Goal: Information Seeking & Learning: Learn about a topic

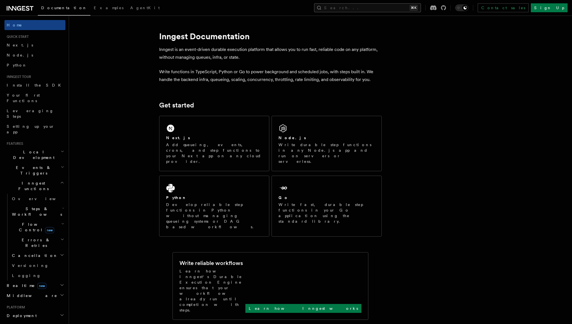
click at [382, 9] on button "Search... ⌘K" at bounding box center [367, 7] width 107 height 9
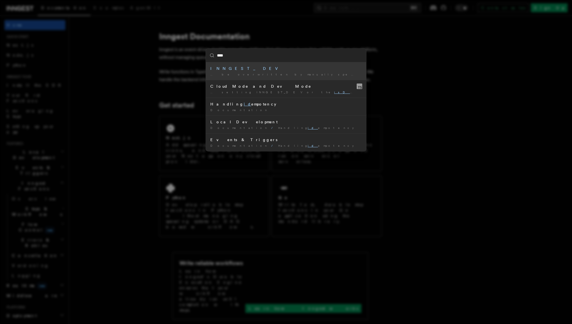
type input "*****"
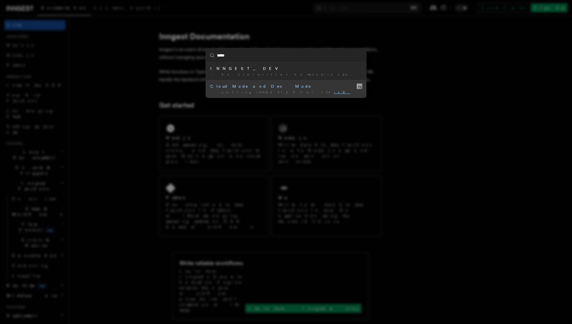
click at [232, 85] on div "Cloud Mode and Dev Mode" at bounding box center [285, 86] width 151 height 6
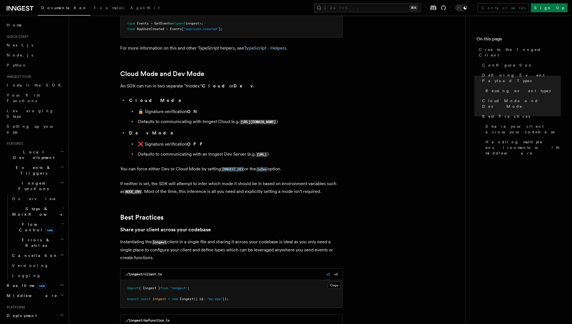
scroll to position [907, 0]
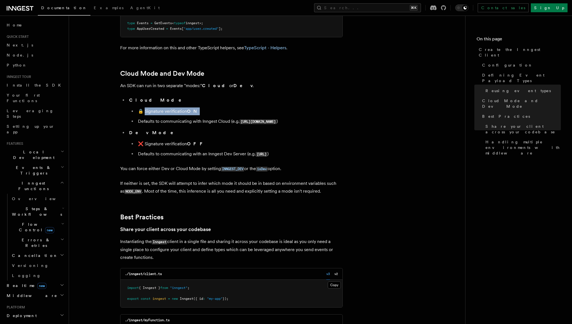
drag, startPoint x: 145, startPoint y: 69, endPoint x: 197, endPoint y: 69, distance: 52.8
click at [197, 107] on li "🔒 Signature verification ON" at bounding box center [239, 111] width 206 height 8
drag, startPoint x: 138, startPoint y: 79, endPoint x: 208, endPoint y: 79, distance: 70.1
click at [208, 117] on li "Defaults to communicating with Inngest Cloud (e.g. [URL][DOMAIN_NAME] )" at bounding box center [239, 121] width 206 height 8
drag, startPoint x: 143, startPoint y: 101, endPoint x: 201, endPoint y: 101, distance: 57.6
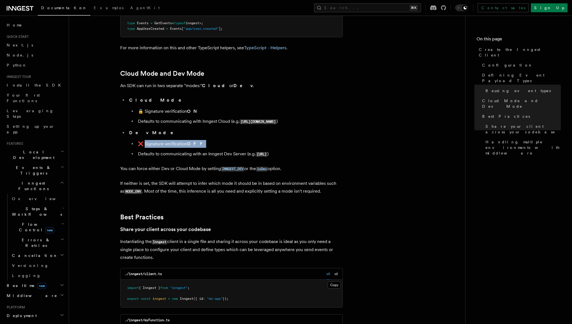
click at [201, 140] on li "❌ Signature verification OFF" at bounding box center [239, 144] width 206 height 8
drag, startPoint x: 139, startPoint y: 111, endPoint x: 226, endPoint y: 109, distance: 87.1
click at [226, 150] on li "Defaults to communicating with an Inngest Dev Server (e.g. [URL] )" at bounding box center [239, 154] width 206 height 8
click at [144, 165] on p "You can force either Dev or Cloud Mode by setting INNGEST_DEV or the isDev opti…" at bounding box center [231, 169] width 222 height 8
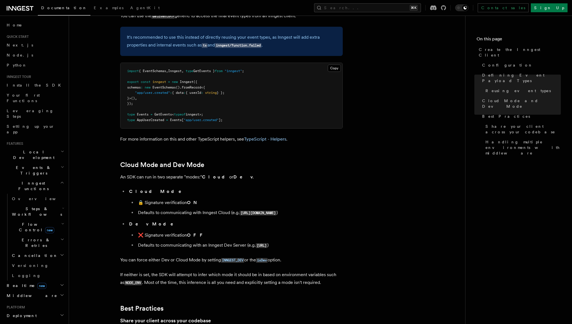
scroll to position [813, 0]
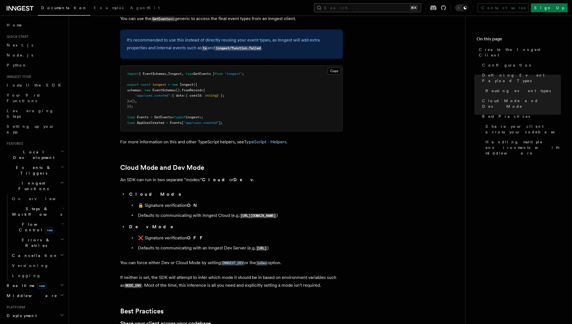
click at [378, 8] on button "Search... ⌘K" at bounding box center [367, 7] width 107 height 9
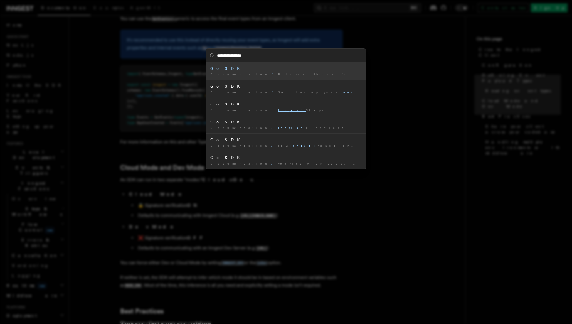
type input "**********"
